Goal: Task Accomplishment & Management: Use online tool/utility

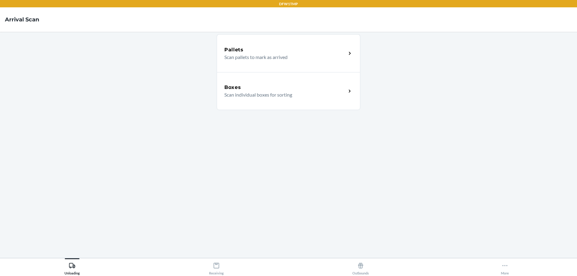
click at [253, 84] on div "Boxes" at bounding box center [285, 87] width 122 height 7
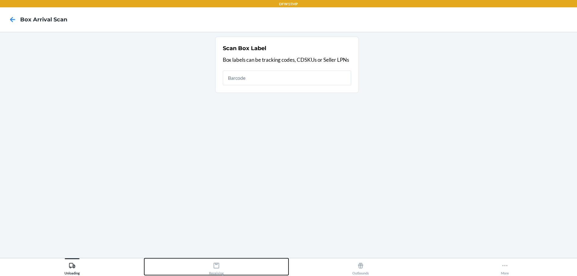
click at [213, 267] on icon at bounding box center [216, 265] width 7 height 7
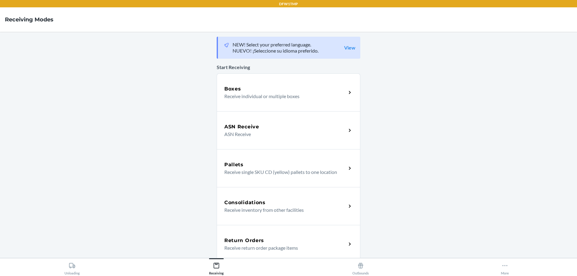
drag, startPoint x: 238, startPoint y: 233, endPoint x: 256, endPoint y: 200, distance: 37.7
click at [238, 233] on div "Return Orders Receive return order package items" at bounding box center [289, 244] width 144 height 38
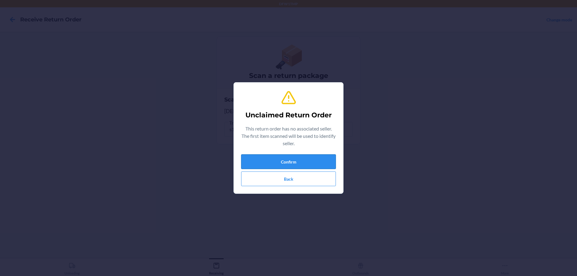
click at [286, 160] on button "Confirm" at bounding box center [288, 161] width 95 height 15
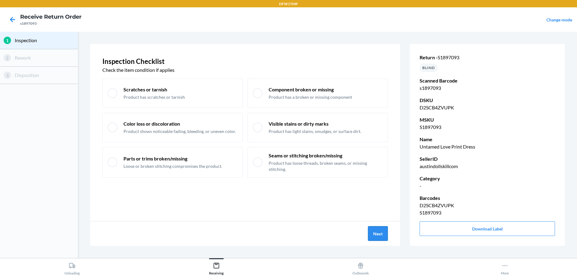
click at [383, 229] on button "Next" at bounding box center [378, 233] width 20 height 15
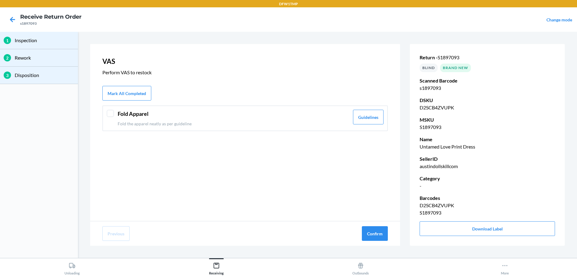
click at [266, 114] on header "Fold Apparel" at bounding box center [234, 114] width 232 height 8
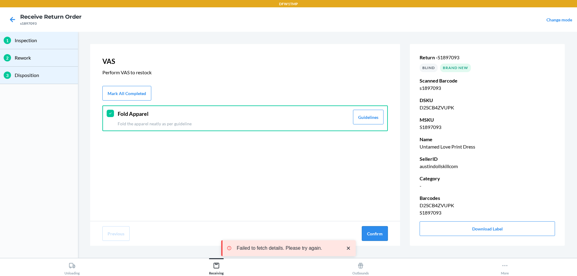
click at [370, 229] on button "Confirm" at bounding box center [375, 233] width 26 height 15
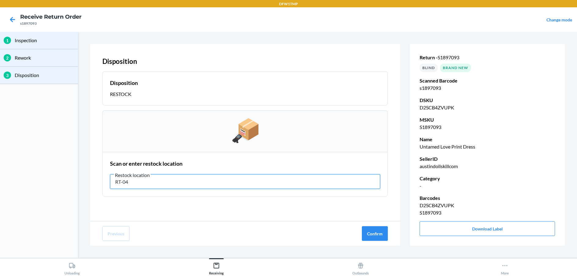
type input "RT-04"
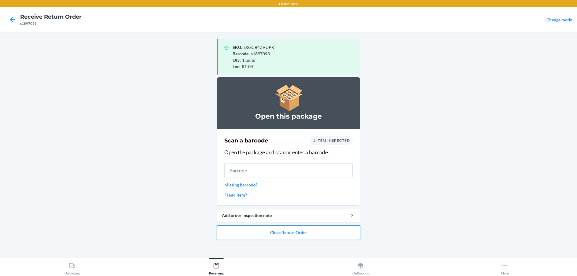
click at [270, 228] on button "Close Return Order" at bounding box center [289, 232] width 144 height 15
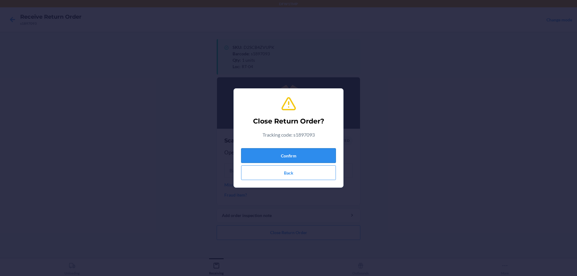
drag, startPoint x: 310, startPoint y: 145, endPoint x: 311, endPoint y: 149, distance: 4.4
click at [311, 149] on div "Close Return Order? Tracking code: s1897093 Confirm Back" at bounding box center [288, 138] width 95 height 89
click at [312, 150] on button "Confirm" at bounding box center [288, 155] width 95 height 15
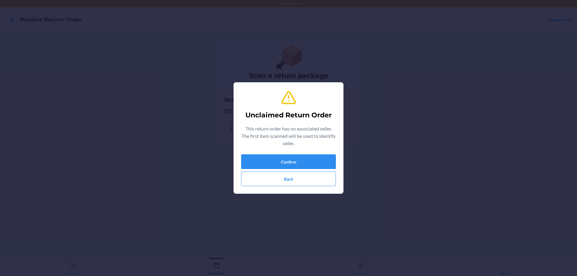
click at [340, 161] on section "Unclaimed Return Order This return order has no associated seller. The first it…" at bounding box center [289, 138] width 110 height 112
click at [334, 162] on button "Confirm" at bounding box center [288, 161] width 95 height 15
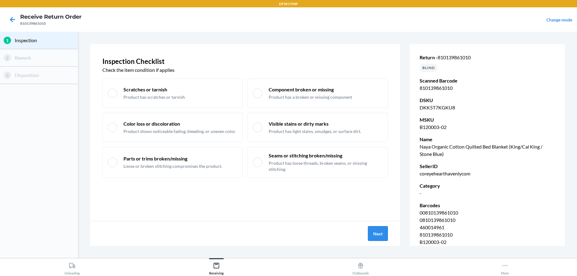
click at [372, 233] on button "Next" at bounding box center [378, 233] width 20 height 15
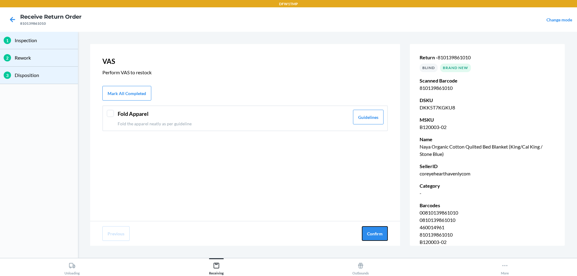
click at [373, 234] on button "Confirm" at bounding box center [375, 233] width 26 height 15
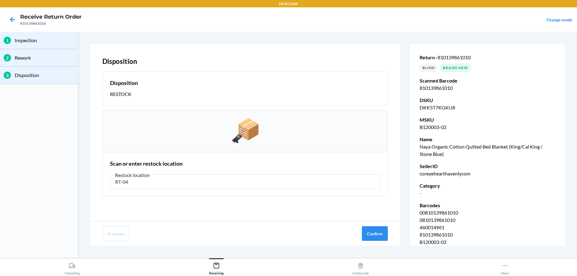
type input "RT-04"
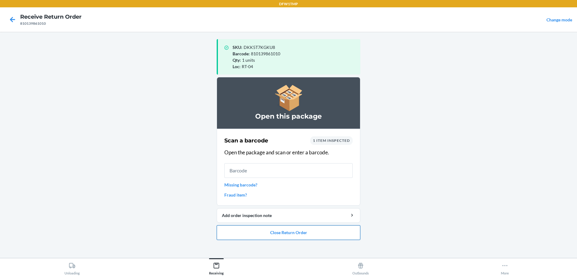
click at [267, 235] on button "Close Return Order" at bounding box center [289, 232] width 144 height 15
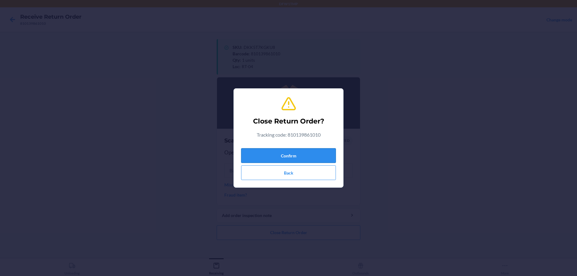
click at [286, 151] on button "Confirm" at bounding box center [288, 155] width 95 height 15
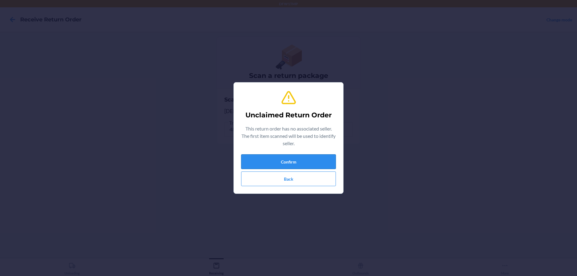
click at [290, 160] on button "Confirm" at bounding box center [288, 161] width 95 height 15
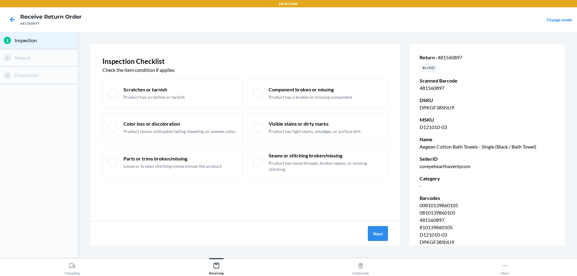
click at [382, 228] on button "Next" at bounding box center [378, 233] width 20 height 15
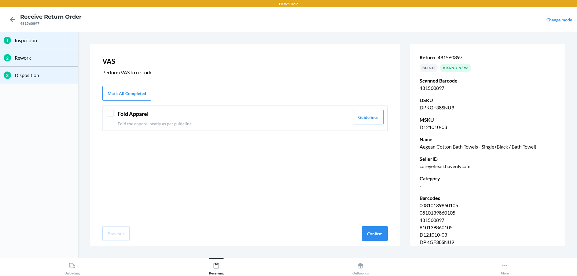
click at [302, 119] on div "Fold Apparel Fold the apparel neatly as per guideline" at bounding box center [234, 118] width 232 height 17
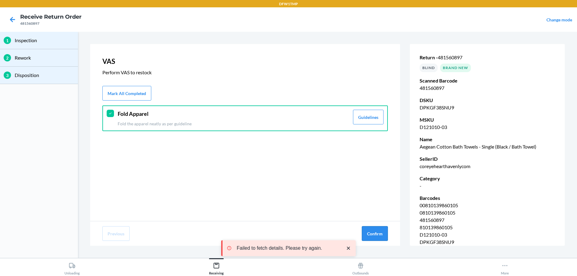
click at [363, 231] on button "Confirm" at bounding box center [375, 233] width 26 height 15
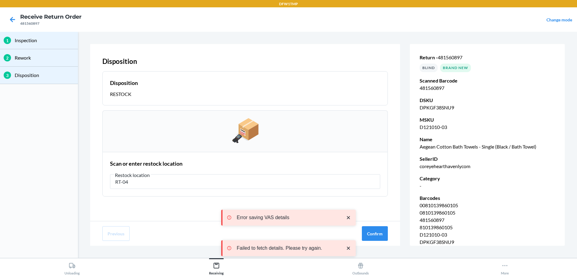
type input "RT-04"
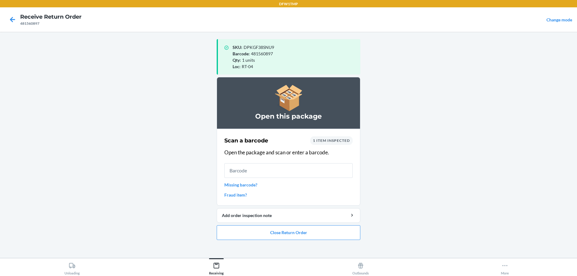
drag, startPoint x: 285, startPoint y: 196, endPoint x: 276, endPoint y: 201, distance: 10.3
click at [280, 171] on input "text" at bounding box center [288, 170] width 128 height 15
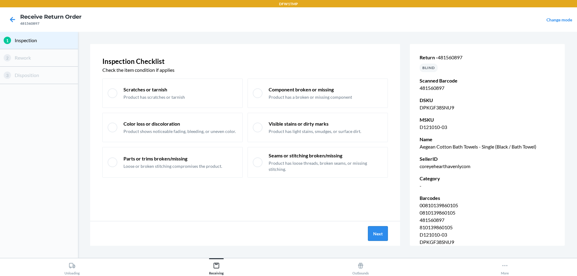
click at [379, 238] on button "Next" at bounding box center [378, 233] width 20 height 15
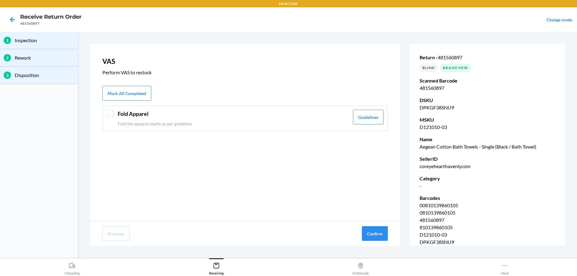
click at [316, 123] on p "Fold the apparel neatly as per guideline" at bounding box center [234, 123] width 232 height 6
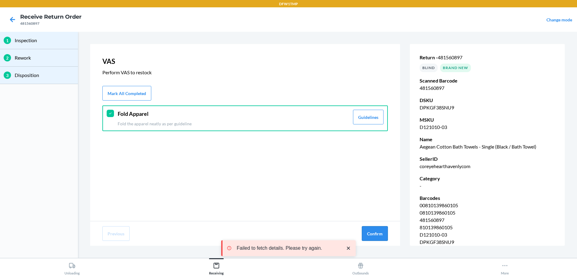
click at [367, 238] on button "Confirm" at bounding box center [375, 233] width 26 height 15
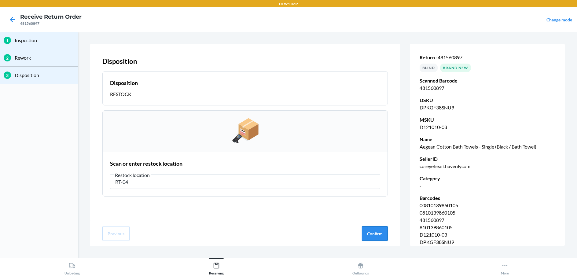
type input "RT-04"
drag, startPoint x: 377, startPoint y: 234, endPoint x: 374, endPoint y: 234, distance: 3.1
click at [377, 234] on button "Confirm" at bounding box center [375, 233] width 26 height 15
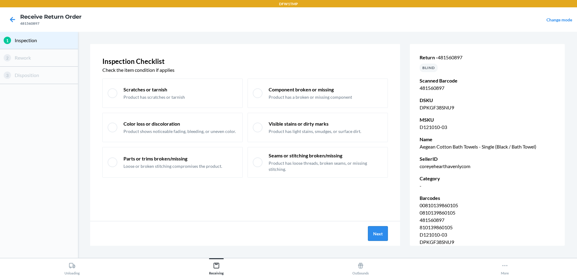
click at [379, 229] on button "Next" at bounding box center [378, 233] width 20 height 15
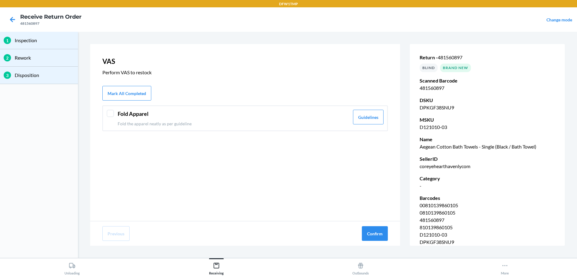
click at [275, 123] on p "Fold the apparel neatly as per guideline" at bounding box center [234, 123] width 232 height 6
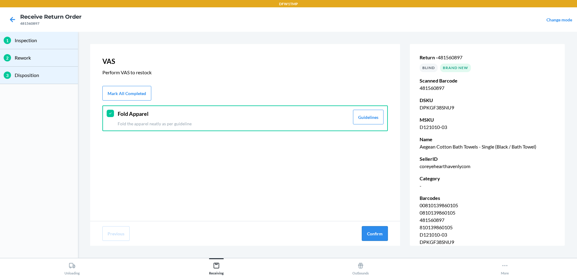
click at [373, 232] on button "Confirm" at bounding box center [375, 233] width 26 height 15
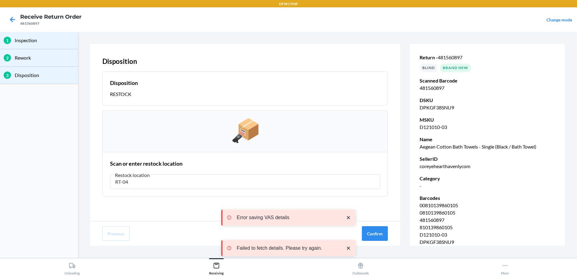
type input "RT-04"
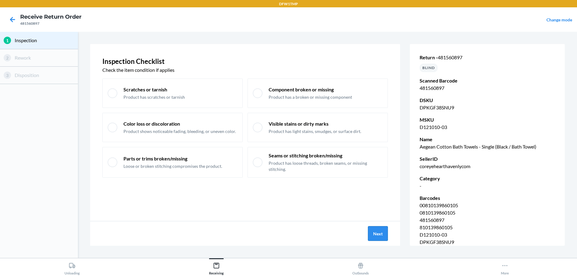
click at [375, 231] on button "Next" at bounding box center [378, 233] width 20 height 15
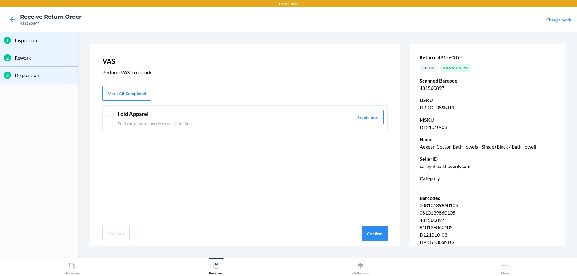
click at [264, 110] on header "Fold Apparel" at bounding box center [234, 114] width 232 height 8
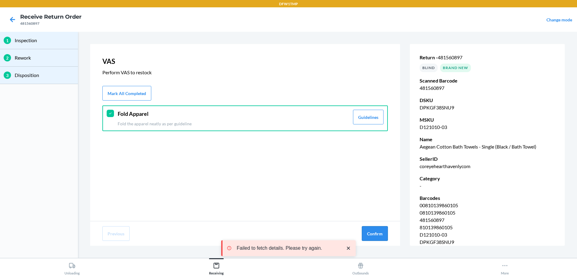
click at [372, 231] on button "Confirm" at bounding box center [375, 233] width 26 height 15
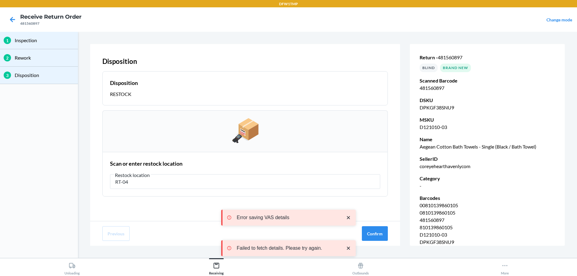
type input "RT-04"
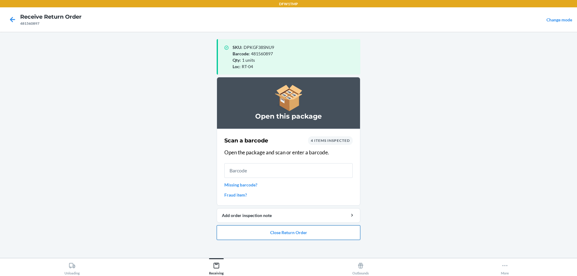
click at [291, 239] on button "Close Return Order" at bounding box center [289, 232] width 144 height 15
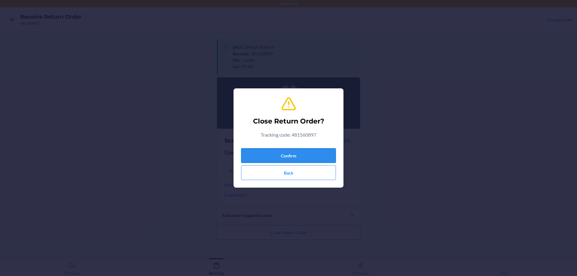
click at [297, 151] on button "Confirm" at bounding box center [288, 155] width 95 height 15
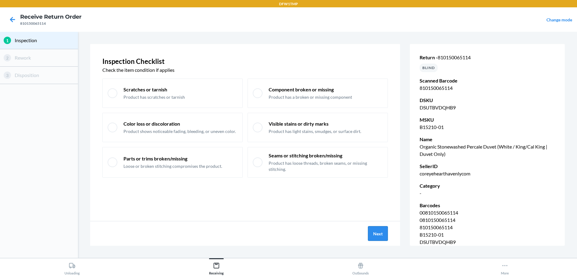
click at [386, 229] on button "Next" at bounding box center [378, 233] width 20 height 15
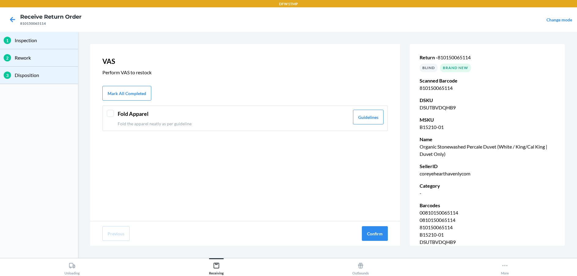
click at [327, 126] on p "Fold the apparel neatly as per guideline" at bounding box center [234, 123] width 232 height 6
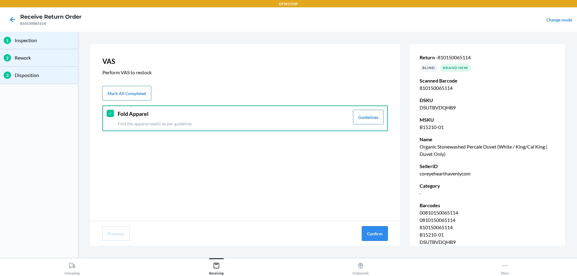
click at [375, 234] on button "Confirm" at bounding box center [375, 233] width 26 height 15
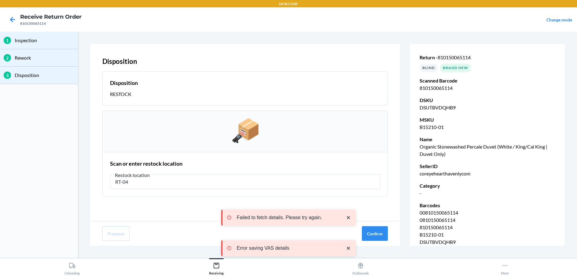
type input "RT-04"
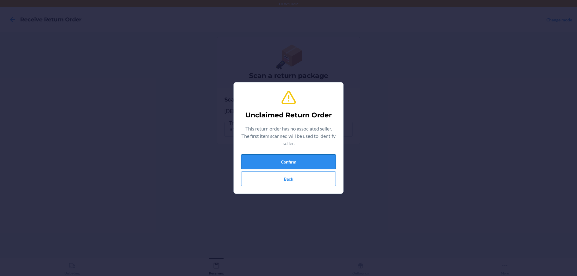
click at [267, 159] on button "Confirm" at bounding box center [288, 161] width 95 height 15
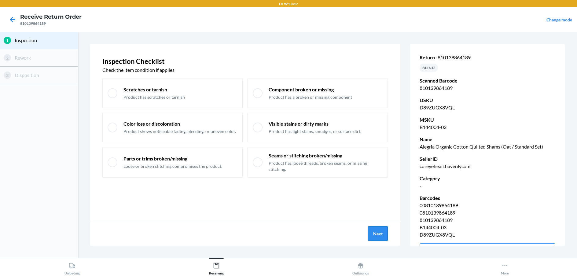
click at [383, 238] on button "Next" at bounding box center [378, 233] width 20 height 15
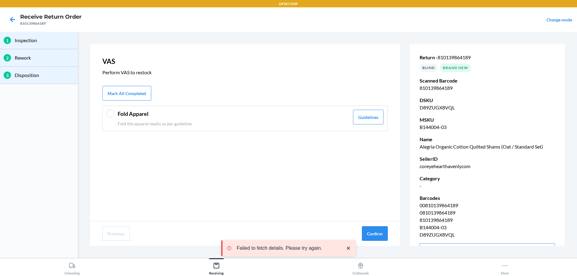
click at [159, 112] on header "Fold Apparel" at bounding box center [234, 114] width 232 height 8
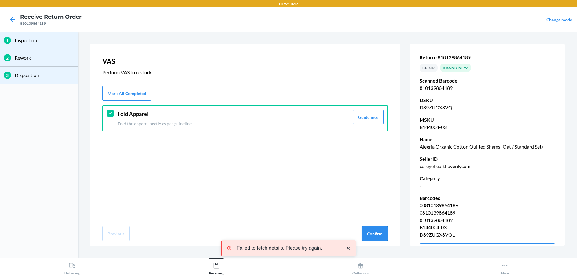
click at [376, 235] on button "Confirm" at bounding box center [375, 233] width 26 height 15
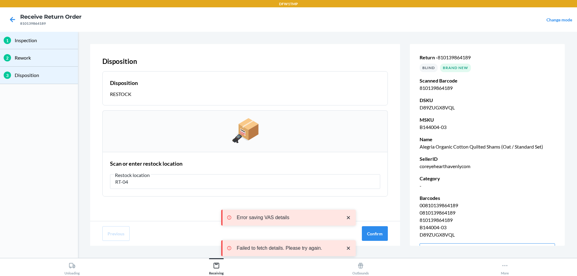
type input "RT-04"
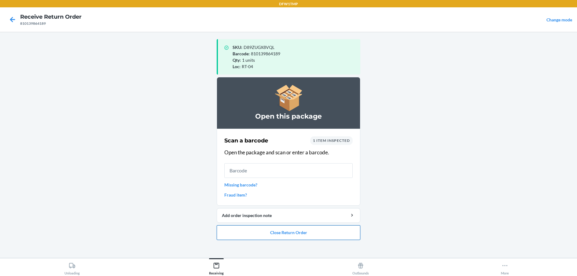
click at [308, 239] on button "Close Return Order" at bounding box center [289, 232] width 144 height 15
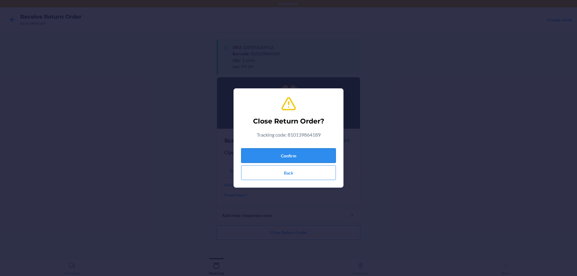
click at [319, 158] on button "Confirm" at bounding box center [288, 155] width 95 height 15
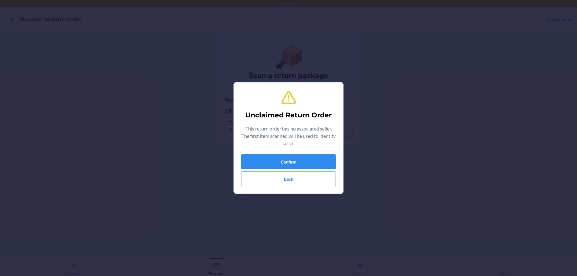
click at [278, 171] on div "Confirm Back" at bounding box center [288, 170] width 95 height 32
click at [276, 165] on button "Confirm" at bounding box center [288, 161] width 95 height 15
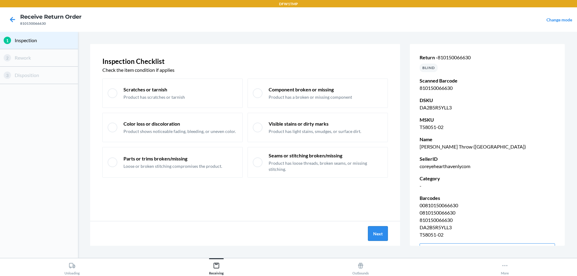
click at [374, 231] on button "Next" at bounding box center [378, 233] width 20 height 15
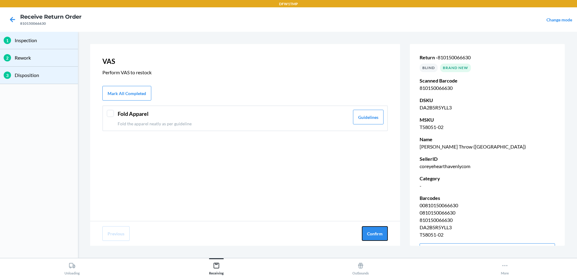
click at [374, 231] on button "Confirm" at bounding box center [375, 233] width 26 height 15
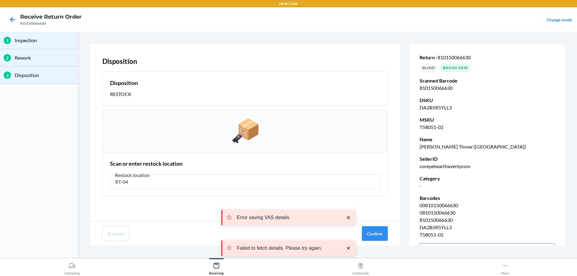
type input "RT-04"
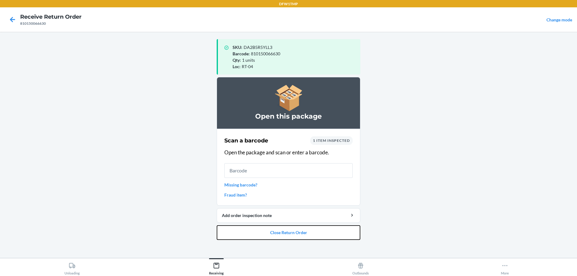
click at [301, 237] on button "Close Return Order" at bounding box center [289, 232] width 144 height 15
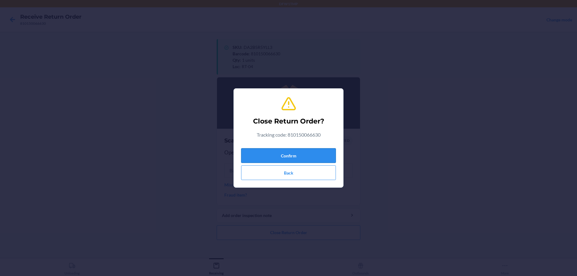
click at [293, 157] on button "Confirm" at bounding box center [288, 155] width 95 height 15
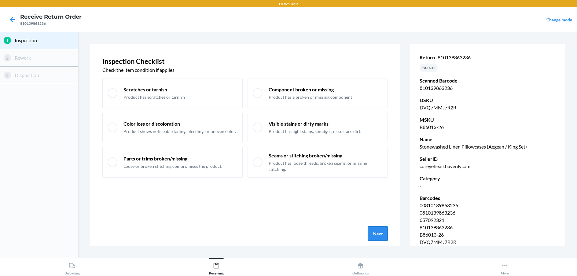
drag, startPoint x: 369, startPoint y: 230, endPoint x: 371, endPoint y: 235, distance: 5.1
click at [371, 235] on button "Next" at bounding box center [378, 233] width 20 height 15
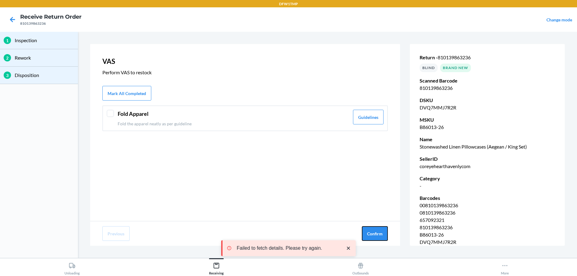
click at [371, 236] on button "Confirm" at bounding box center [375, 233] width 26 height 15
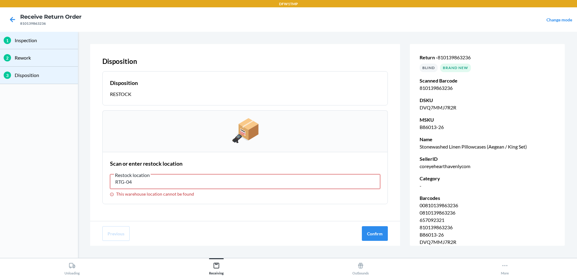
click at [235, 186] on input "RTG-04" at bounding box center [245, 181] width 270 height 15
type input "RT-04"
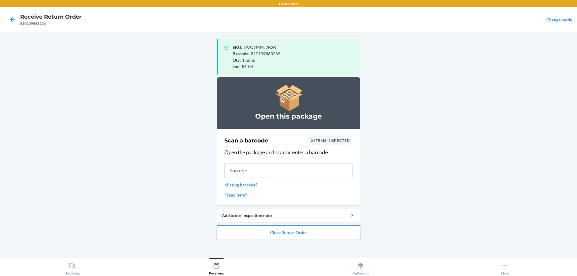
click at [272, 229] on button "Close Return Order" at bounding box center [289, 232] width 144 height 15
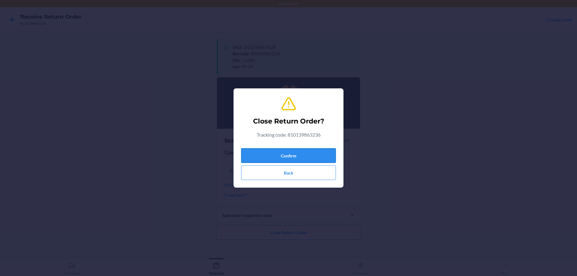
drag, startPoint x: 300, startPoint y: 147, endPoint x: 299, endPoint y: 152, distance: 5.3
click at [300, 149] on div "Confirm Back" at bounding box center [288, 163] width 95 height 34
click at [299, 152] on button "Confirm" at bounding box center [288, 155] width 95 height 15
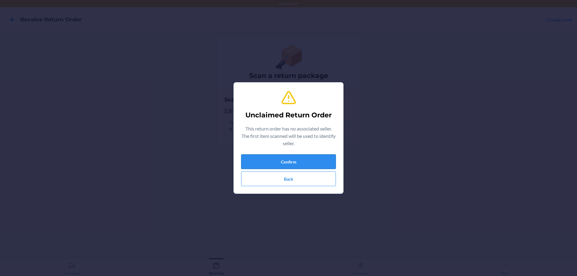
click at [323, 162] on button "Confirm" at bounding box center [288, 161] width 95 height 15
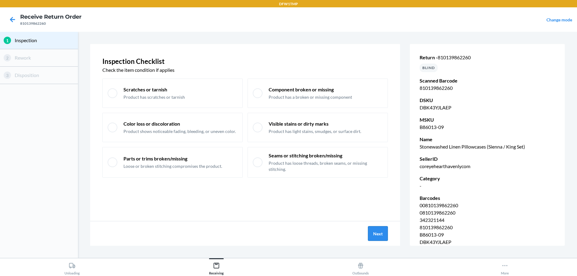
click at [385, 234] on button "Next" at bounding box center [378, 233] width 20 height 15
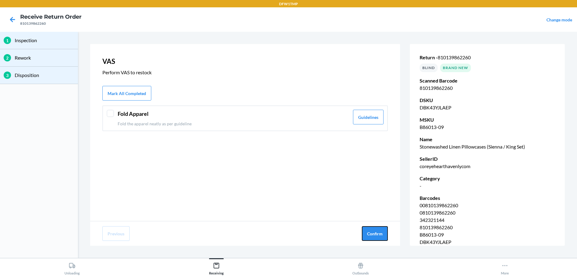
click at [383, 234] on button "Confirm" at bounding box center [375, 233] width 26 height 15
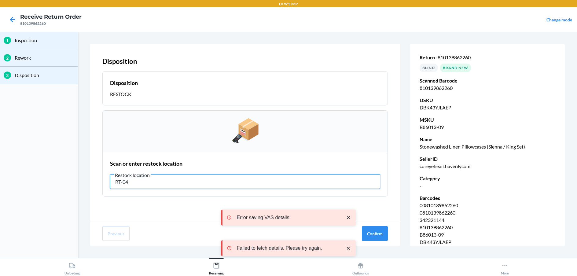
type input "RT-04"
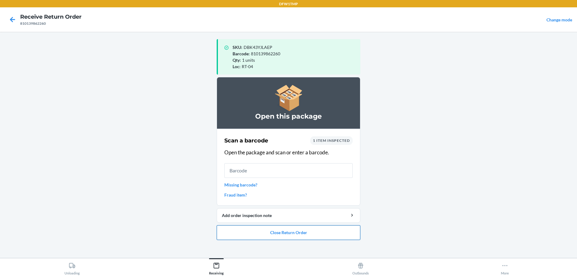
click at [246, 233] on button "Close Return Order" at bounding box center [289, 232] width 144 height 15
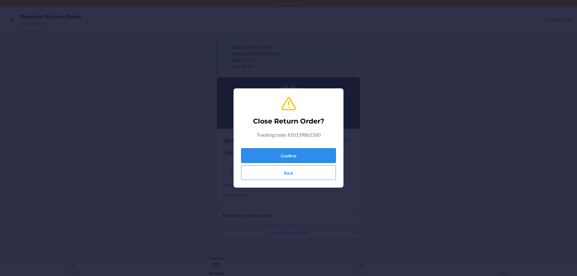
click at [257, 150] on button "Confirm" at bounding box center [288, 155] width 95 height 15
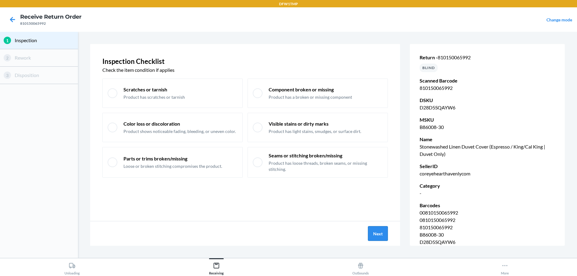
click at [376, 230] on button "Next" at bounding box center [378, 233] width 20 height 15
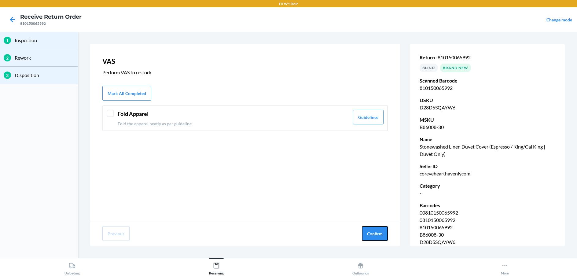
click at [376, 230] on button "Confirm" at bounding box center [375, 233] width 26 height 15
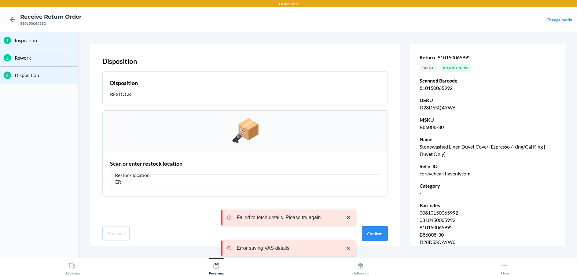
type input "E"
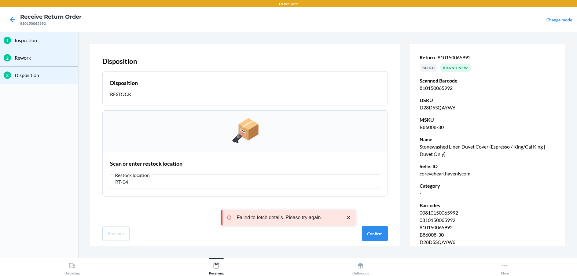
type input "RT-04"
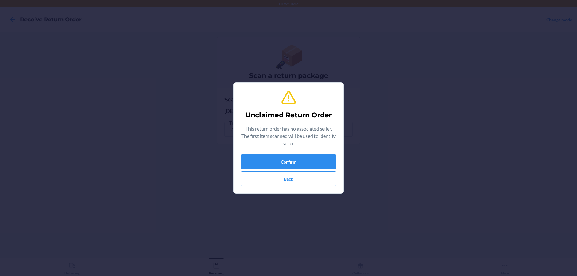
click at [324, 154] on div "Unclaimed Return Order This return order has no associated seller. The first it…" at bounding box center [288, 137] width 95 height 101
click at [323, 158] on button "Confirm" at bounding box center [288, 161] width 95 height 15
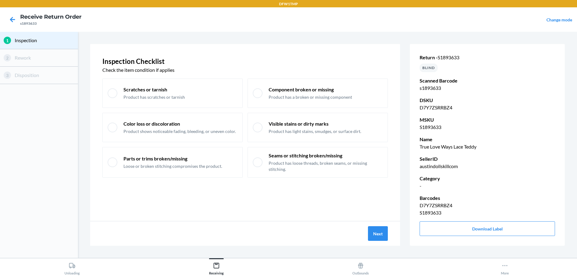
click at [383, 226] on div "Next" at bounding box center [245, 233] width 310 height 24
click at [379, 231] on button "Next" at bounding box center [378, 233] width 20 height 15
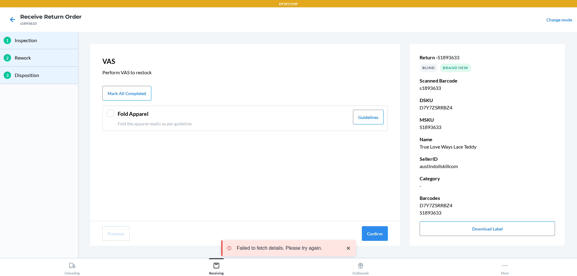
click at [264, 111] on header "Fold Apparel" at bounding box center [234, 114] width 232 height 8
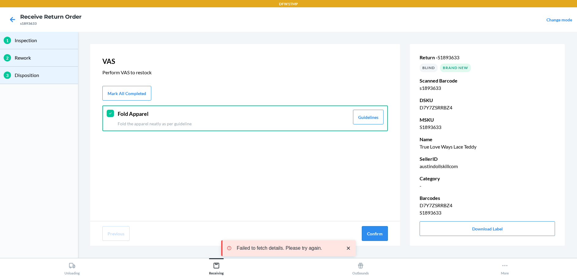
click at [373, 233] on button "Confirm" at bounding box center [375, 233] width 26 height 15
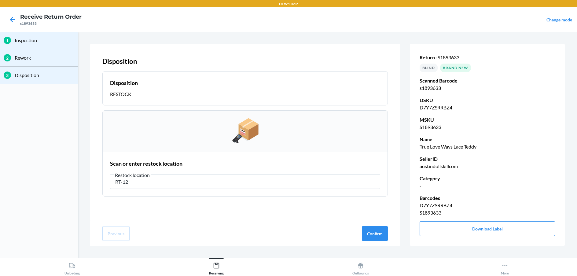
type input "RT-12"
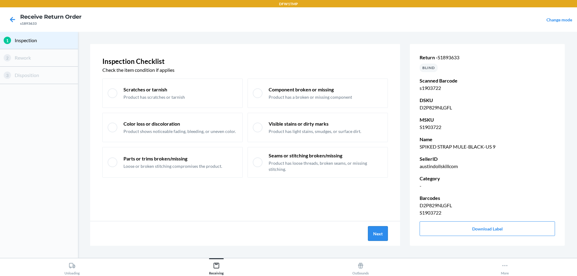
click at [382, 239] on button "Next" at bounding box center [378, 233] width 20 height 15
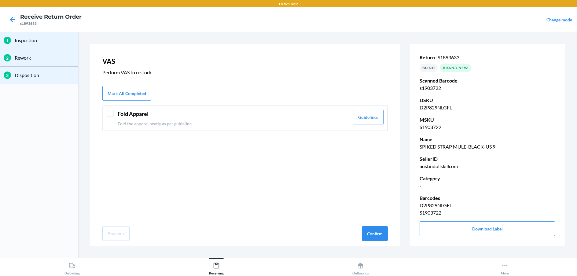
click at [227, 122] on p "Fold the apparel neatly as per guideline" at bounding box center [234, 123] width 232 height 6
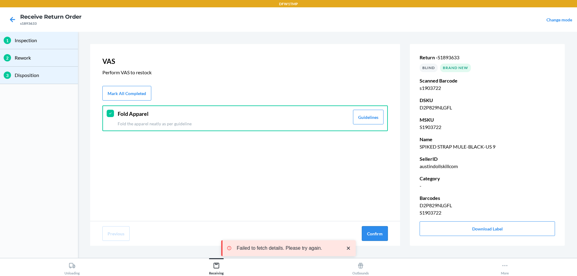
click at [375, 227] on button "Confirm" at bounding box center [375, 233] width 26 height 15
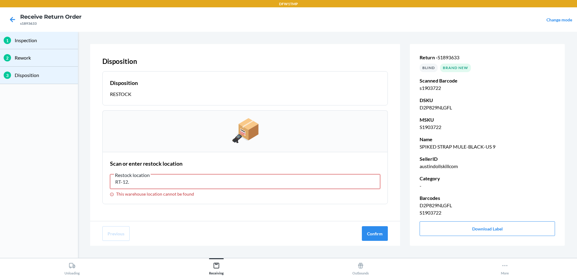
click at [212, 185] on input "RT-12." at bounding box center [245, 181] width 270 height 15
type input "RT-12"
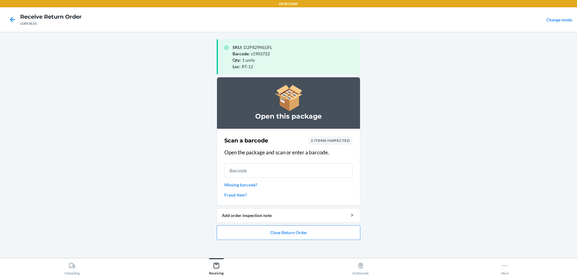
drag, startPoint x: 463, startPoint y: 211, endPoint x: 452, endPoint y: 218, distance: 13.1
click at [463, 211] on main "SKU : D2P829NLGFL Barcode : s1903722 Qty : 1 units Loc : RT-12 Open this packag…" at bounding box center [288, 145] width 577 height 226
click at [272, 166] on input "text" at bounding box center [288, 170] width 128 height 15
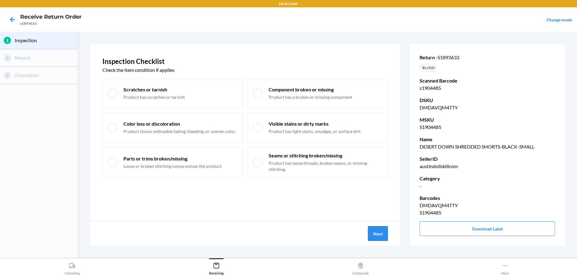
click at [386, 231] on button "Next" at bounding box center [378, 233] width 20 height 15
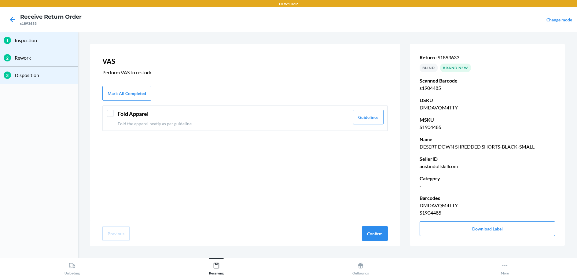
click at [293, 126] on p "Fold the apparel neatly as per guideline" at bounding box center [234, 123] width 232 height 6
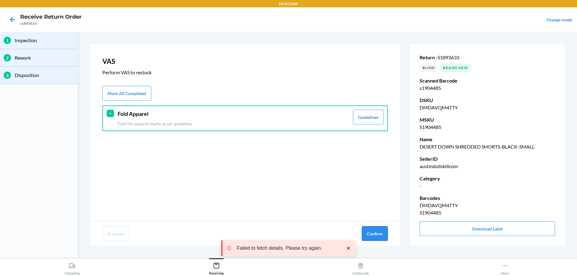
click at [377, 234] on button "Confirm" at bounding box center [375, 233] width 26 height 15
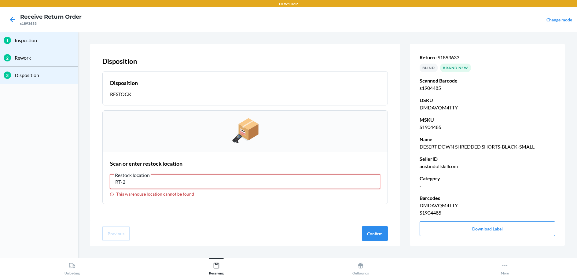
click at [249, 182] on input "RT-2" at bounding box center [245, 181] width 270 height 15
type input "RT-12"
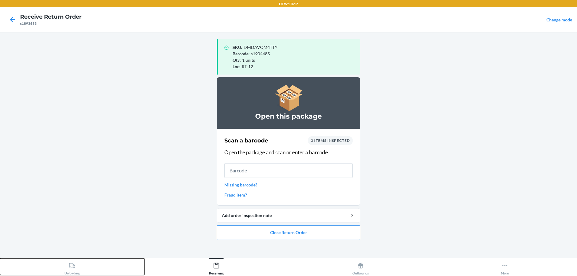
click at [64, 270] on button "Unloading" at bounding box center [72, 266] width 144 height 17
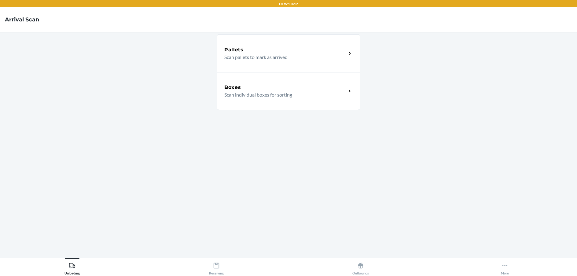
click at [244, 101] on div "Boxes Scan individual boxes for sorting" at bounding box center [289, 91] width 144 height 38
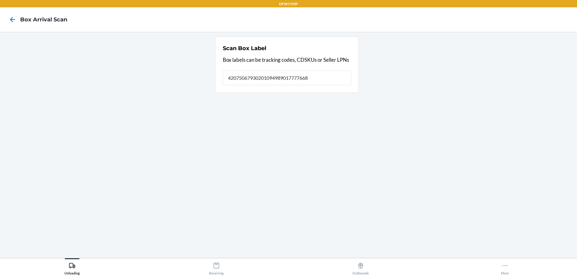
type input "420750679302010949890177776689"
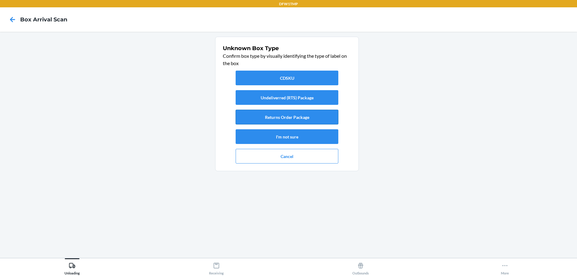
click at [284, 113] on button "Returns Order Package" at bounding box center [287, 117] width 103 height 15
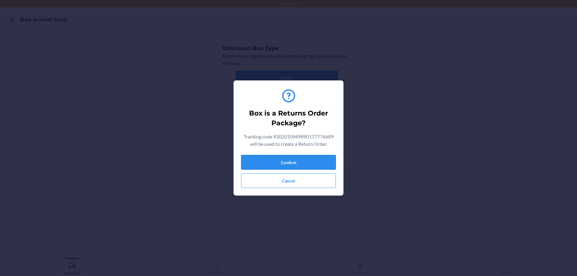
click at [294, 165] on button "Confirm" at bounding box center [288, 162] width 95 height 15
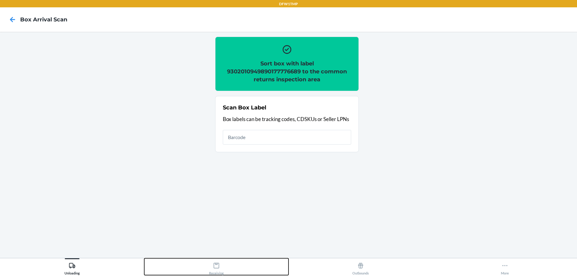
click at [229, 266] on button "Receiving" at bounding box center [216, 266] width 144 height 17
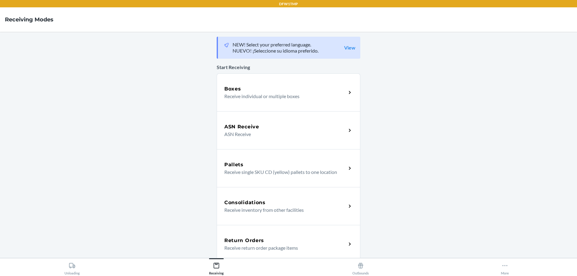
click at [230, 247] on p "Receive return order package items" at bounding box center [282, 247] width 117 height 7
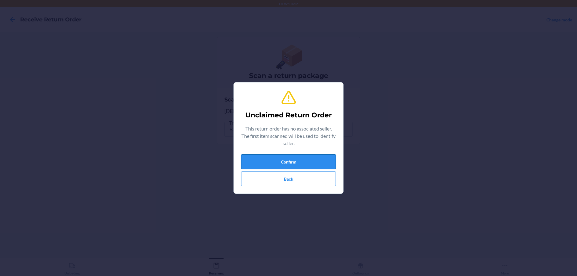
click at [254, 162] on button "Confirm" at bounding box center [288, 161] width 95 height 15
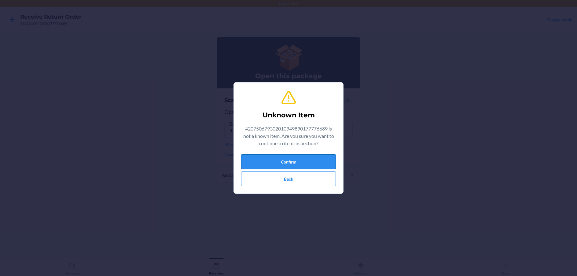
click at [289, 156] on button "Confirm" at bounding box center [288, 161] width 95 height 15
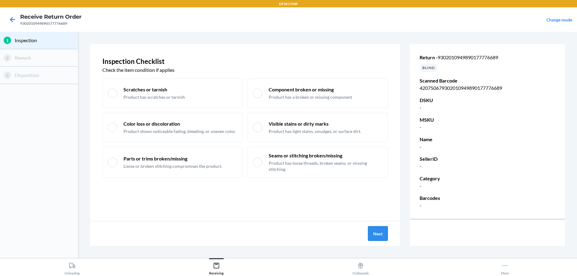
click at [380, 229] on button "Next" at bounding box center [378, 233] width 20 height 15
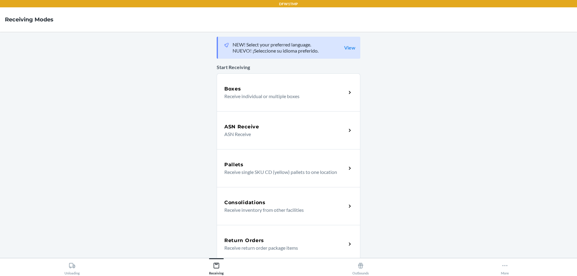
click at [244, 243] on h5 "Return Orders" at bounding box center [244, 240] width 40 height 7
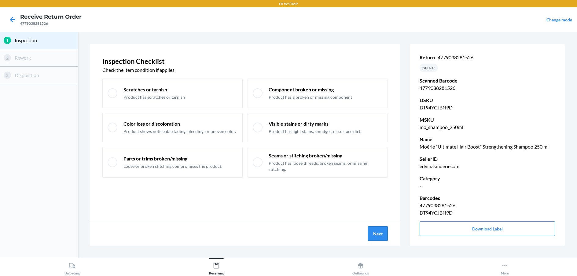
click at [373, 231] on button "Next" at bounding box center [378, 233] width 20 height 15
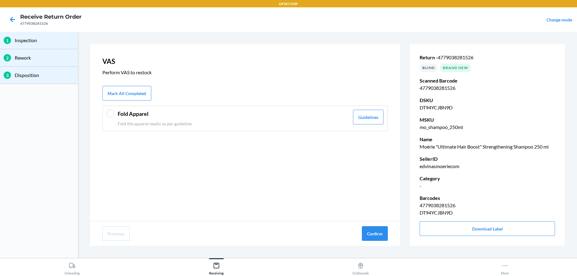
click at [305, 109] on div "Fold Apparel Fold the apparel neatly as per guideline Guidelines" at bounding box center [245, 118] width 286 height 26
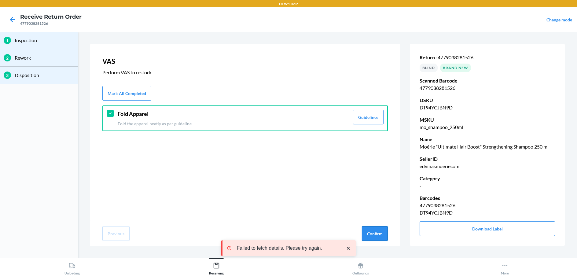
click at [382, 234] on button "Confirm" at bounding box center [375, 233] width 26 height 15
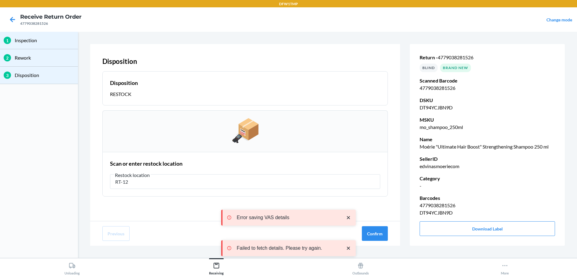
type input "RT-12"
